Goal: Task Accomplishment & Management: Manage account settings

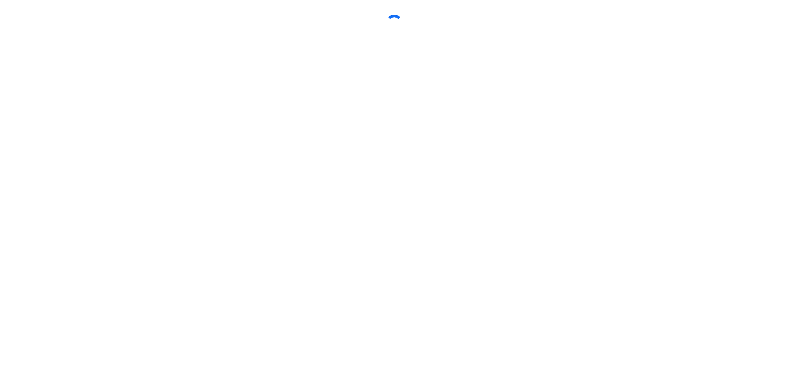
drag, startPoint x: 130, startPoint y: 313, endPoint x: 131, endPoint y: 319, distance: 6.6
click at [130, 312] on div at bounding box center [394, 186] width 788 height 373
click at [131, 319] on div at bounding box center [394, 186] width 788 height 373
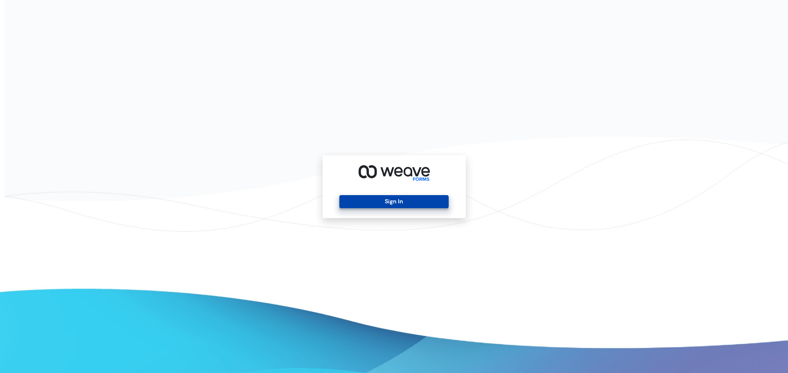
click at [415, 208] on button "Sign In" at bounding box center [393, 201] width 109 height 13
click at [418, 201] on button "Sign In" at bounding box center [393, 201] width 109 height 13
